Goal: Task Accomplishment & Management: Use online tool/utility

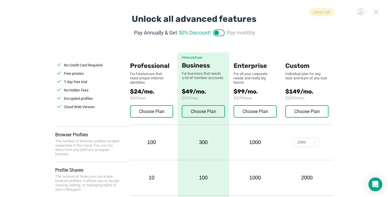
click at [375, 12] on icon at bounding box center [376, 11] width 5 height 5
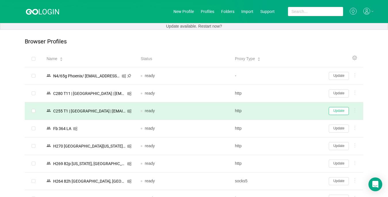
click at [340, 112] on button "Update" at bounding box center [339, 111] width 20 height 8
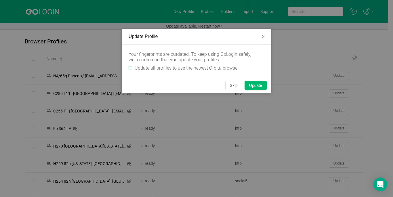
click at [130, 67] on input "Update all profiles to use the newest Orbita browser" at bounding box center [131, 68] width 4 height 4
checkbox input "true"
click at [235, 87] on button "Skip" at bounding box center [233, 85] width 17 height 9
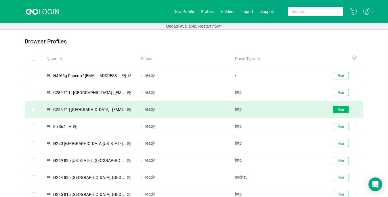
click at [342, 111] on button "Run" at bounding box center [341, 109] width 16 height 7
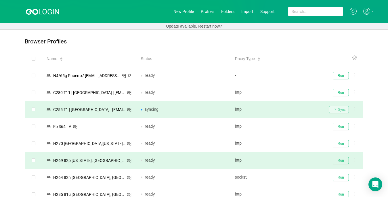
scroll to position [58, 0]
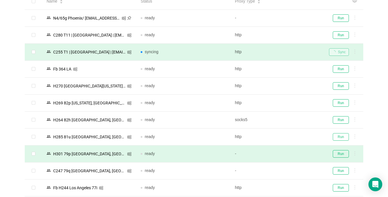
click at [338, 138] on button "Run" at bounding box center [341, 136] width 16 height 7
click at [341, 155] on button "Run" at bounding box center [341, 153] width 16 height 7
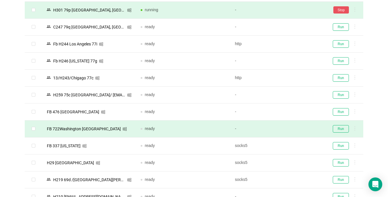
scroll to position [259, 0]
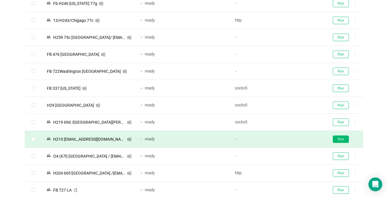
click at [337, 137] on button "Run" at bounding box center [341, 139] width 16 height 7
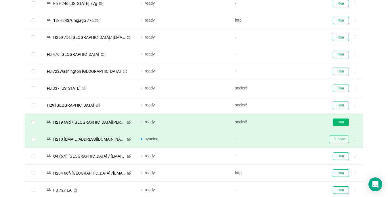
click at [338, 123] on button "Run" at bounding box center [341, 122] width 16 height 7
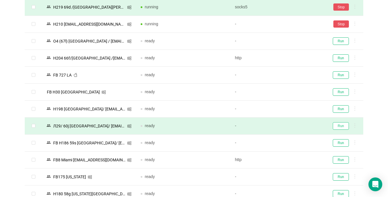
click at [343, 125] on button "Run" at bounding box center [341, 125] width 16 height 7
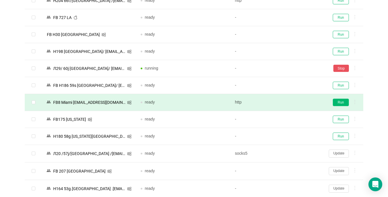
click at [337, 102] on button "Run" at bounding box center [341, 102] width 16 height 7
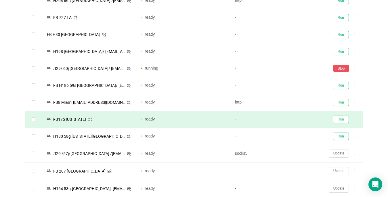
click at [341, 121] on button "Run" at bounding box center [341, 119] width 16 height 7
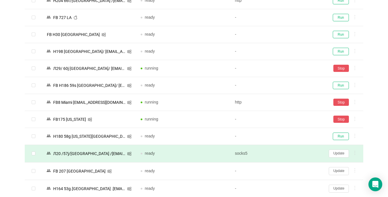
scroll to position [576, 0]
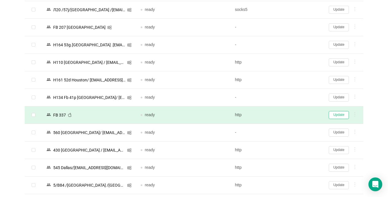
click at [339, 116] on button "Update" at bounding box center [339, 115] width 20 height 8
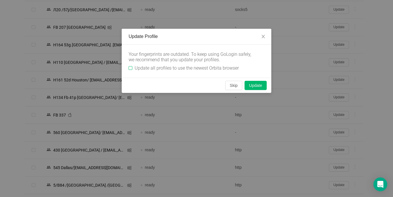
click at [130, 67] on input "Update all profiles to use the newest Orbita browser" at bounding box center [131, 68] width 4 height 4
checkbox input "true"
click at [233, 84] on button "Skip" at bounding box center [233, 85] width 17 height 9
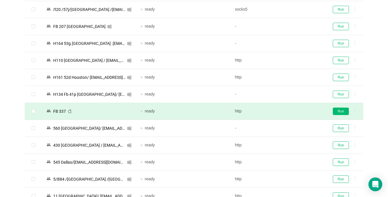
click at [341, 113] on button "Run" at bounding box center [341, 111] width 16 height 7
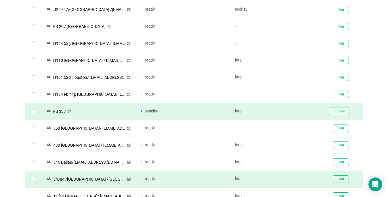
scroll to position [633, 0]
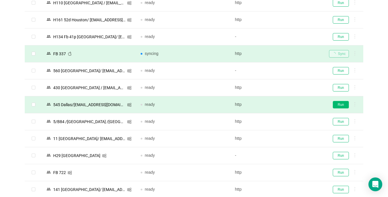
click at [341, 105] on button "Run" at bounding box center [341, 104] width 16 height 7
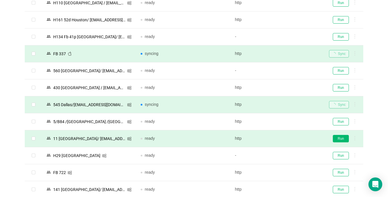
click at [339, 140] on button "Run" at bounding box center [341, 138] width 16 height 7
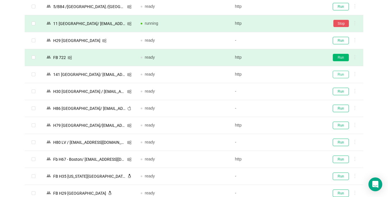
click at [338, 75] on button "Run" at bounding box center [341, 74] width 16 height 7
click at [337, 57] on button "Run" at bounding box center [341, 57] width 16 height 7
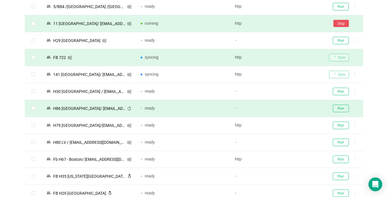
scroll to position [835, 0]
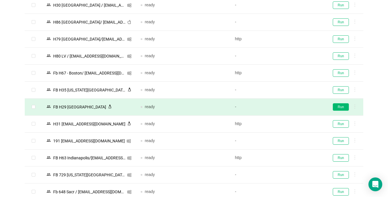
click at [343, 106] on button "Run" at bounding box center [341, 106] width 16 height 7
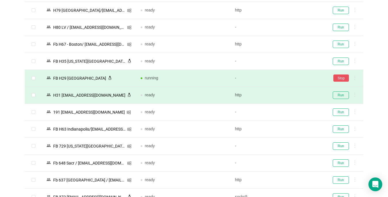
scroll to position [892, 0]
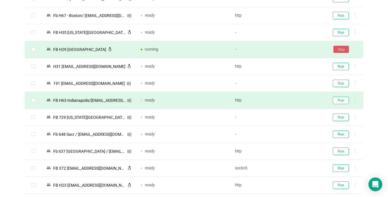
click at [342, 100] on button "Run" at bounding box center [341, 100] width 16 height 7
click at [341, 168] on button "Run" at bounding box center [341, 168] width 16 height 7
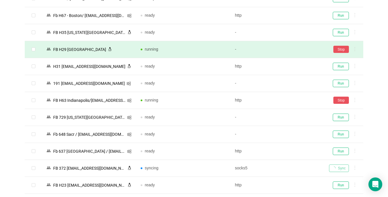
click at [0, 0] on div at bounding box center [0, 0] width 0 height 0
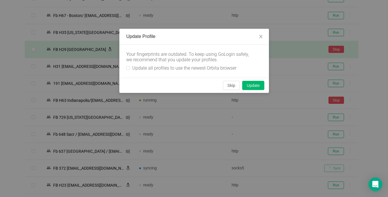
scroll to position [1007, 0]
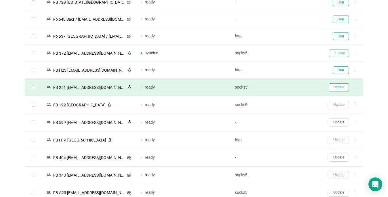
click at [336, 89] on button "Update" at bounding box center [339, 87] width 20 height 8
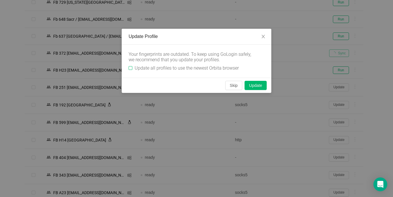
click at [129, 68] on input "Update all profiles to use the newest Orbita browser" at bounding box center [131, 68] width 4 height 4
checkbox input "true"
click at [233, 84] on button "Skip" at bounding box center [233, 85] width 17 height 9
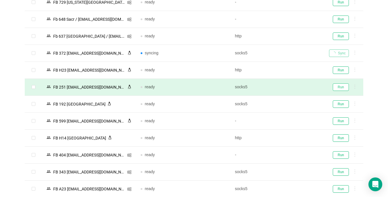
click at [338, 89] on button "Run" at bounding box center [341, 86] width 16 height 7
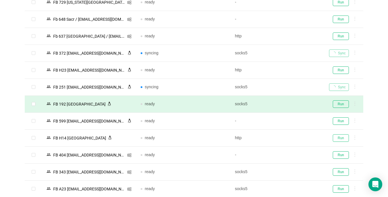
click at [338, 138] on button "Run" at bounding box center [341, 137] width 16 height 7
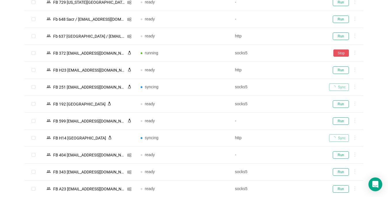
scroll to position [1065, 0]
